Goal: Task Accomplishment & Management: Use online tool/utility

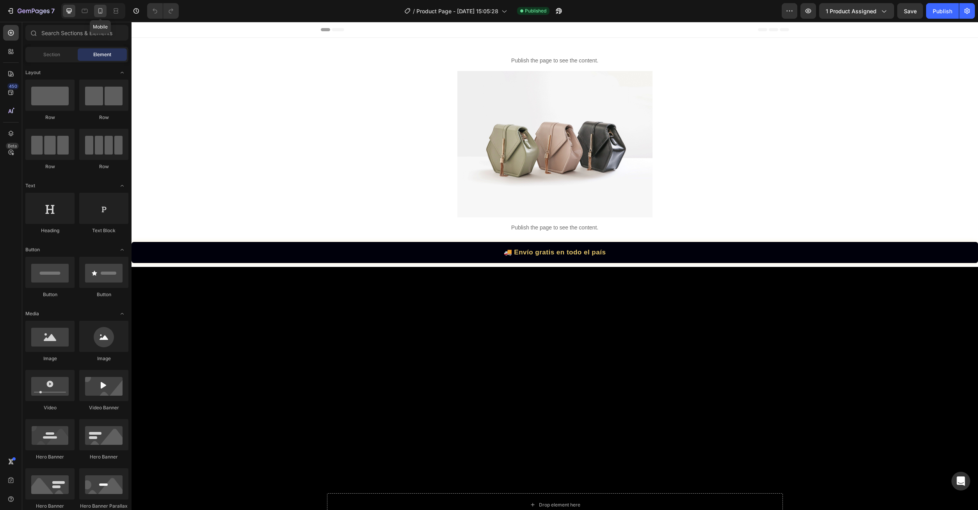
click at [100, 9] on icon at bounding box center [100, 11] width 8 height 8
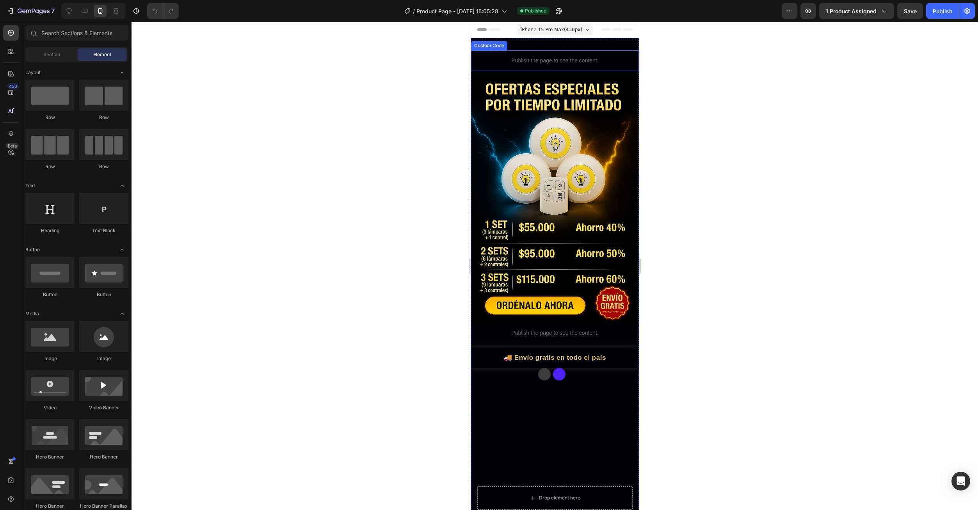
click at [546, 59] on p "Publish the page to see the content." at bounding box center [555, 61] width 168 height 8
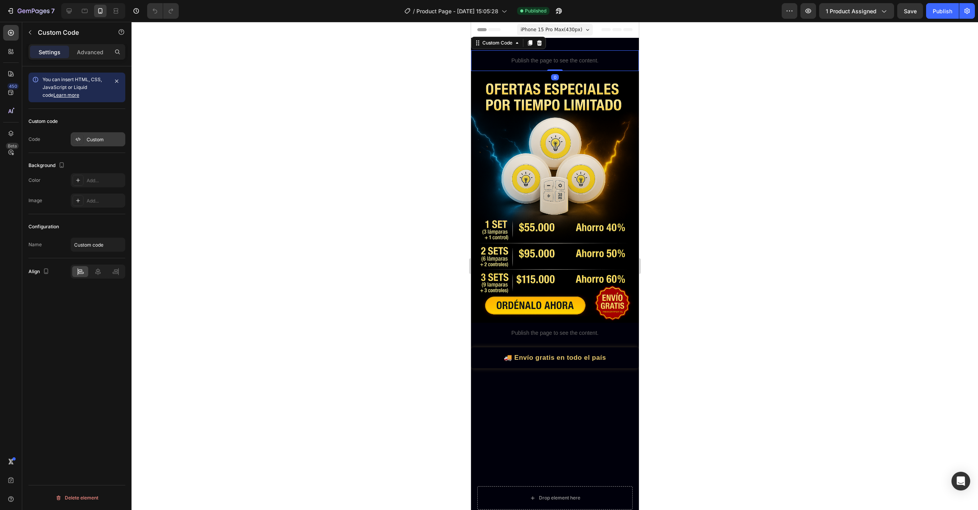
click at [96, 141] on div "Custom" at bounding box center [105, 139] width 37 height 7
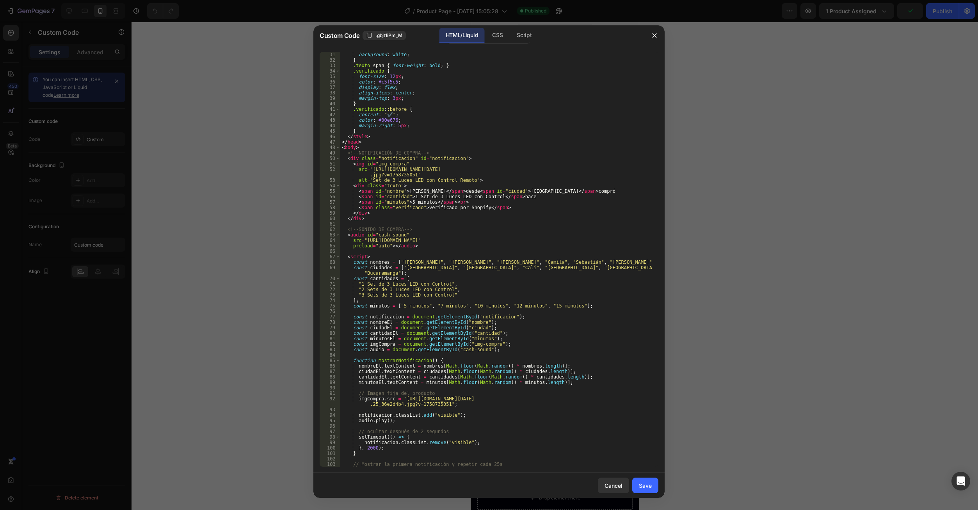
scroll to position [197, 0]
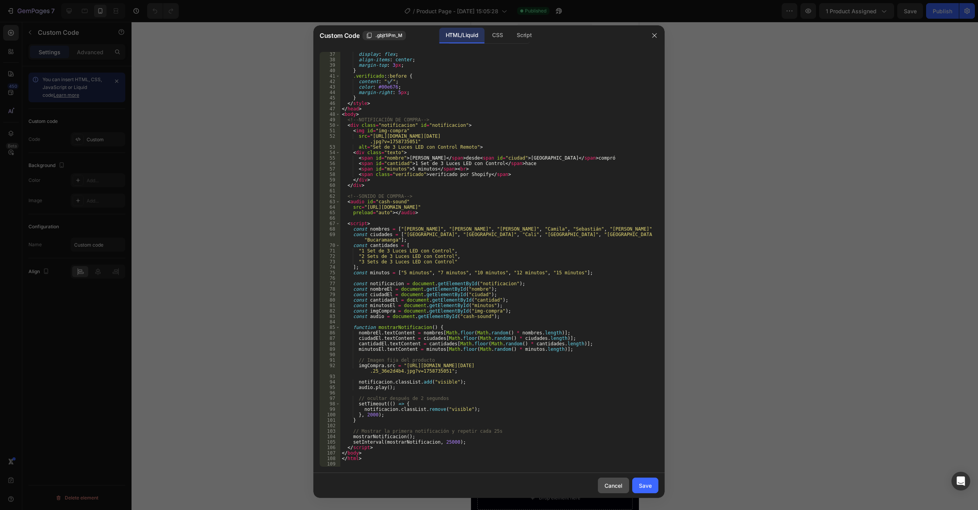
click at [619, 487] on div "Cancel" at bounding box center [614, 486] width 18 height 8
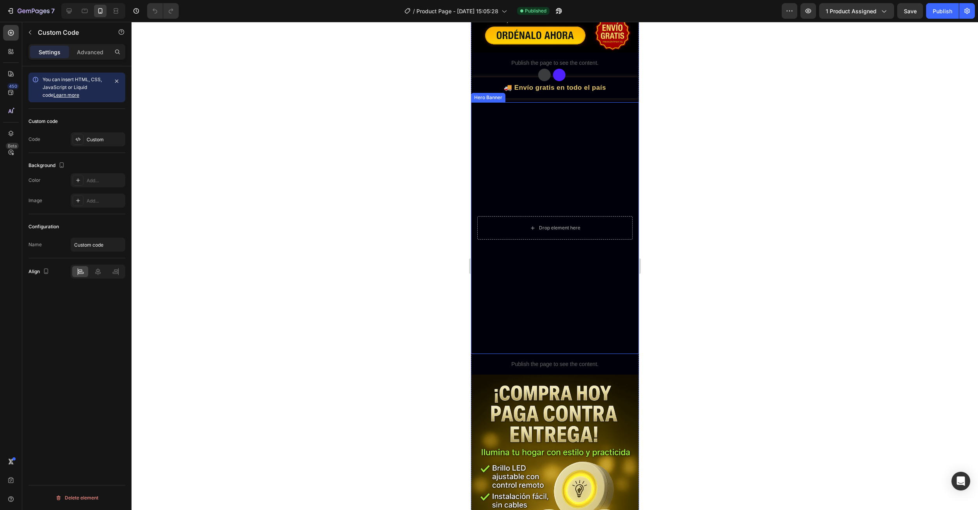
scroll to position [312, 0]
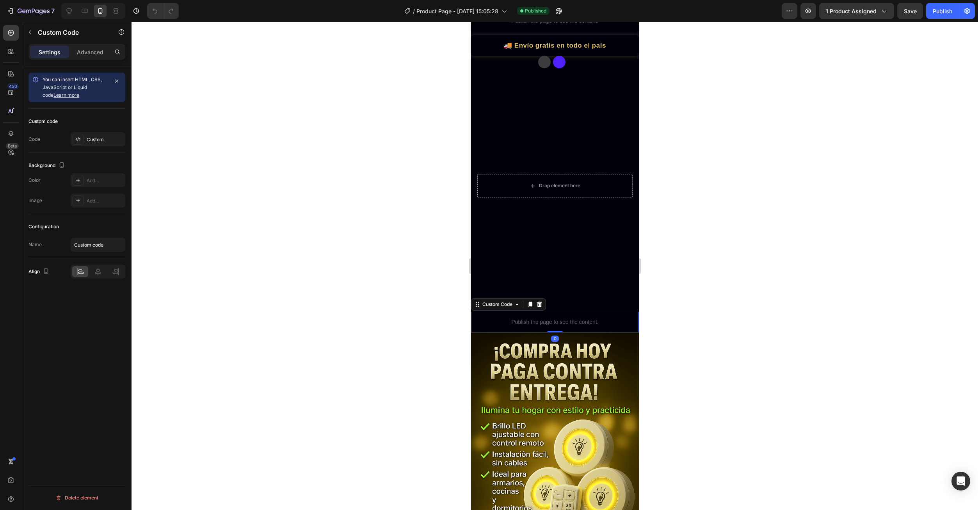
click at [551, 318] on p "Publish the page to see the content." at bounding box center [555, 322] width 168 height 8
click at [94, 142] on div "Custom" at bounding box center [105, 139] width 37 height 7
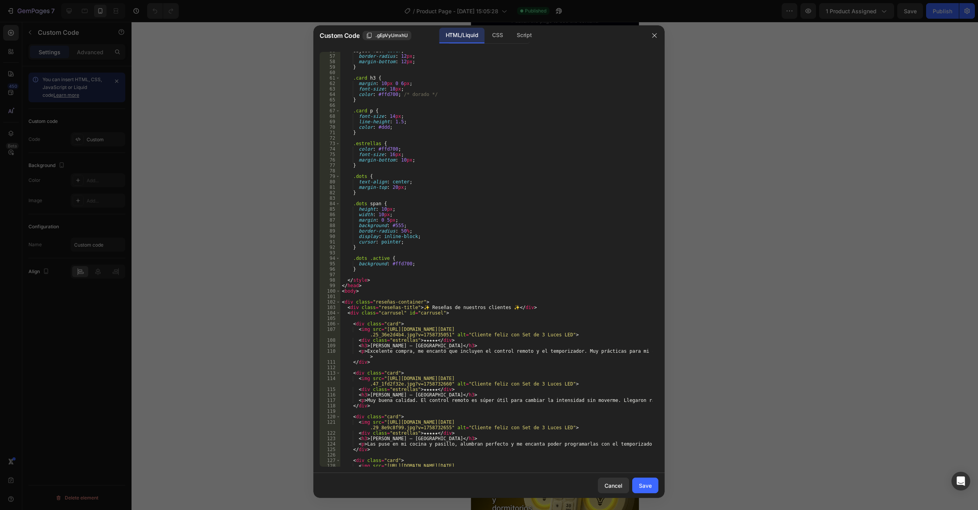
scroll to position [328, 0]
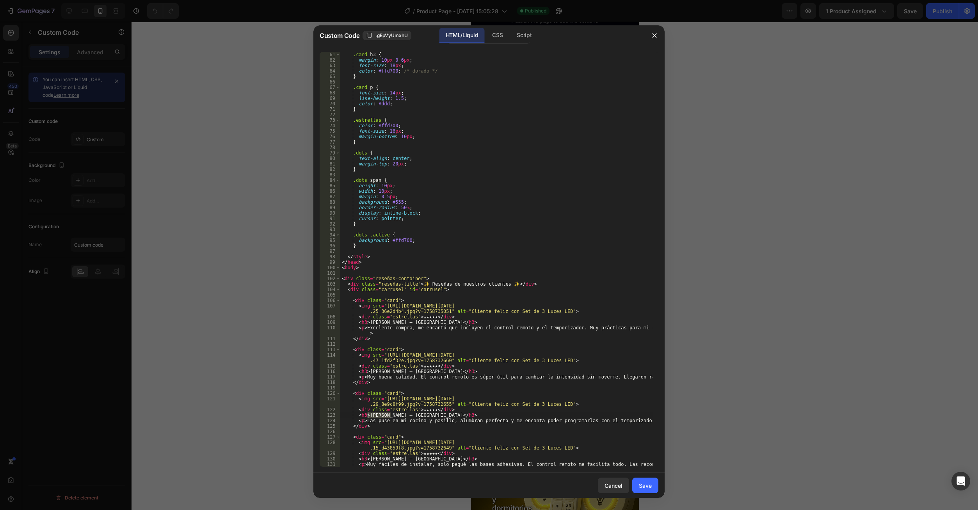
drag, startPoint x: 391, startPoint y: 417, endPoint x: 369, endPoint y: 417, distance: 22.3
click at [369, 417] on div ".card h3 { margin : 10 px 0 6 px ; font-size : 18 px ; color : #ffd700 ; /* dor…" at bounding box center [496, 267] width 312 height 431
click at [369, 416] on div ".card h3 { margin : 10 px 0 6 px ; font-size : 18 px ; color : #ffd700 ; /* dor…" at bounding box center [496, 267] width 312 height 431
click at [371, 418] on div ".card h3 { margin : 10 px 0 6 px ; font-size : 18 px ; color : #ffd700 ; /* dor…" at bounding box center [496, 267] width 312 height 431
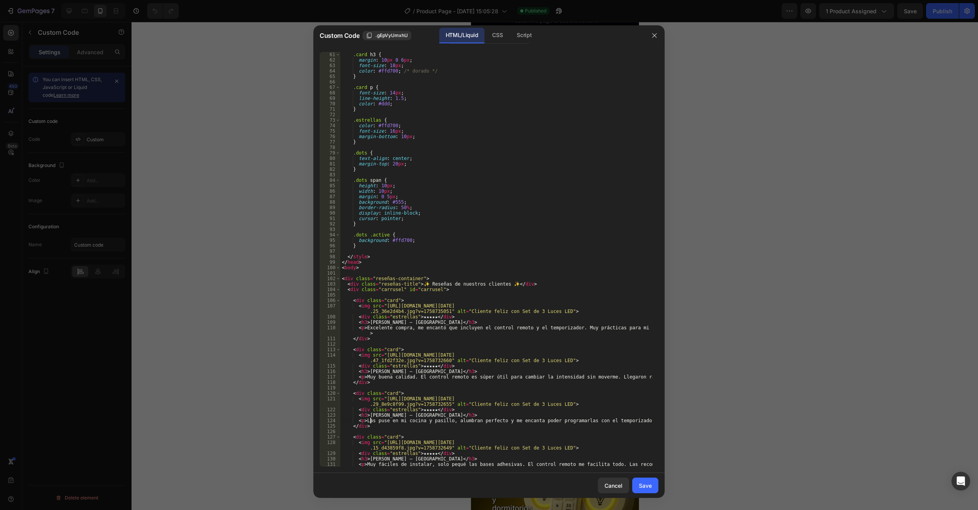
click at [371, 418] on div ".card h3 { margin : 10 px 0 6 px ; font-size : 18 px ; color : #ffd700 ; /* dor…" at bounding box center [496, 267] width 312 height 431
click at [370, 417] on div ".card h3 { margin : 10 px 0 6 px ; font-size : 18 px ; color : #ffd700 ; /* dor…" at bounding box center [496, 267] width 312 height 431
click at [440, 402] on div ".card h3 { margin : 10 px 0 6 px ; font-size : 18 px ; color : #ffd700 ; /* dor…" at bounding box center [496, 267] width 312 height 431
type textarea "<img src="[URL][DOMAIN_NAME][DATE]" alt="Cliente feliz con Set de 3 Luces LED">"
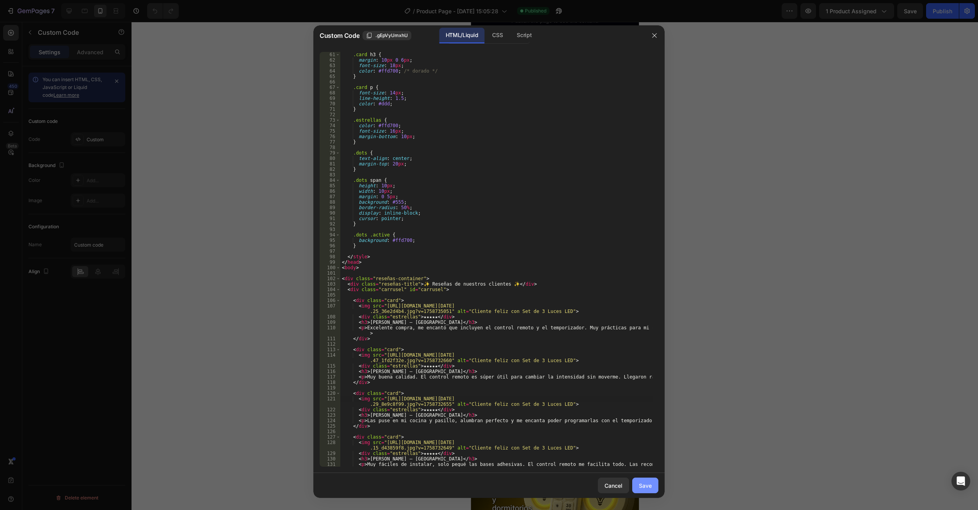
click at [654, 488] on button "Save" at bounding box center [645, 486] width 26 height 16
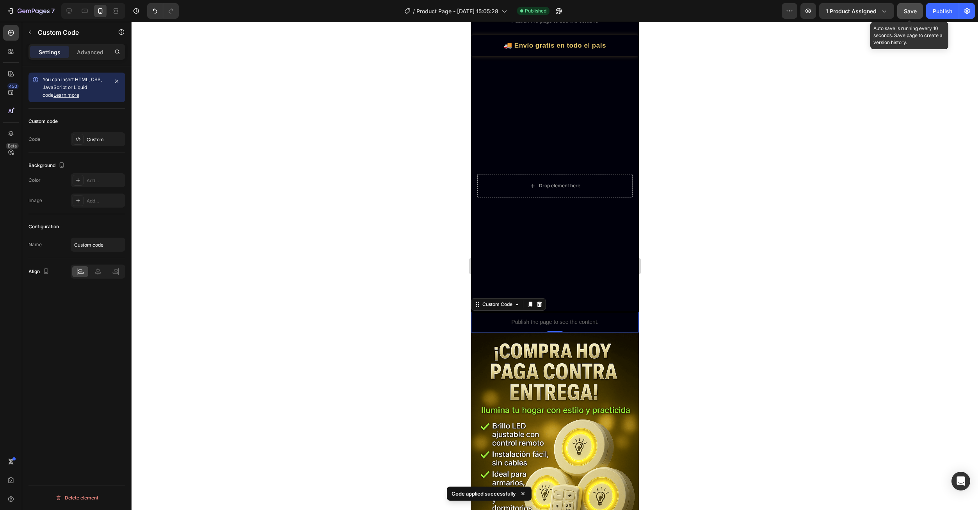
click at [907, 14] on span "Save" at bounding box center [910, 11] width 13 height 7
click at [942, 12] on div "Publish" at bounding box center [943, 11] width 20 height 8
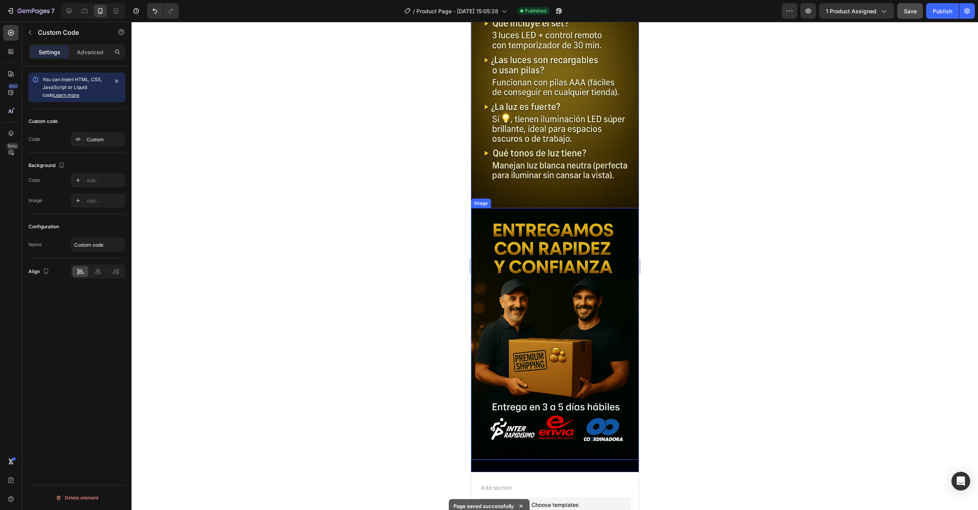
scroll to position [927, 0]
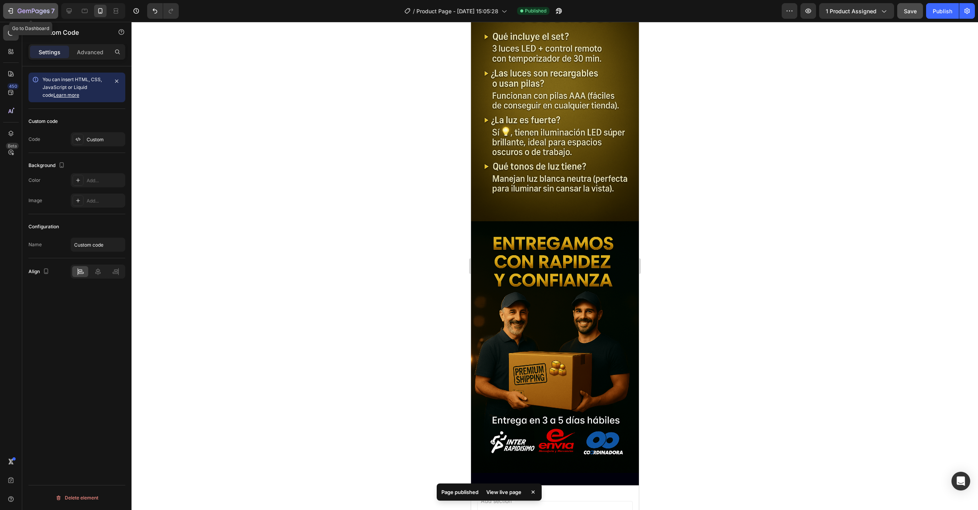
click at [11, 10] on icon "button" at bounding box center [11, 11] width 8 height 8
